Goal: Task Accomplishment & Management: Manage account settings

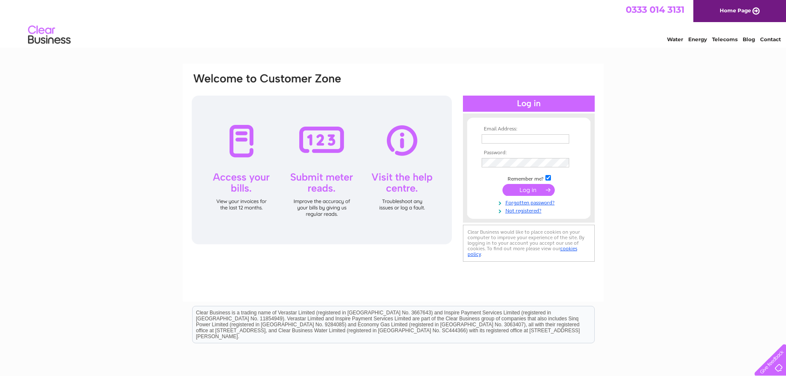
type input "[PERSON_NAME][EMAIL_ADDRESS][DOMAIN_NAME]"
click at [513, 187] on input "submit" at bounding box center [529, 190] width 52 height 12
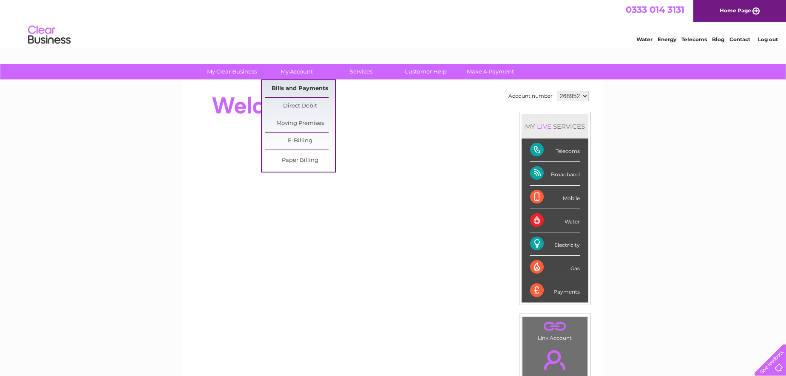
click at [298, 89] on link "Bills and Payments" at bounding box center [300, 88] width 70 height 17
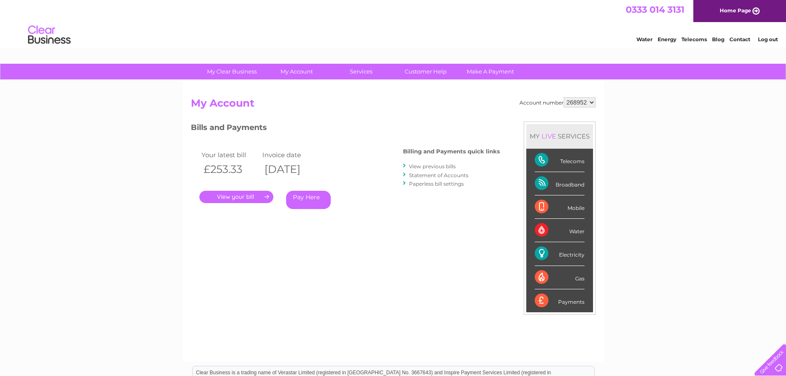
click at [253, 194] on link "." at bounding box center [236, 197] width 74 height 12
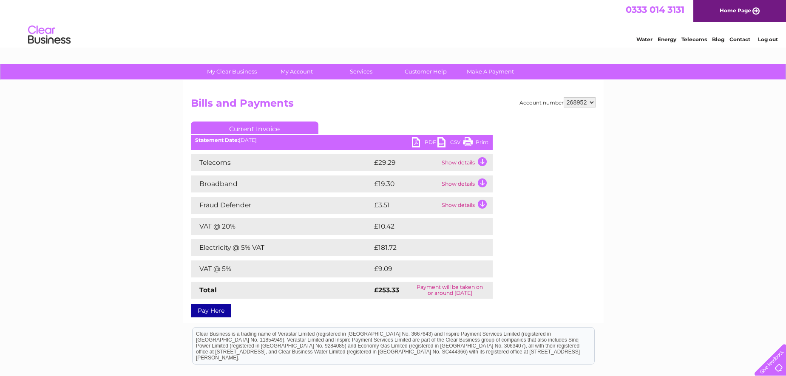
click at [418, 139] on link "PDF" at bounding box center [425, 143] width 26 height 12
click at [9, 358] on html "Clear Business is a trading name of Verastar Limited (registered in [GEOGRAPHIC…" at bounding box center [393, 350] width 786 height 54
